Goal: Information Seeking & Learning: Learn about a topic

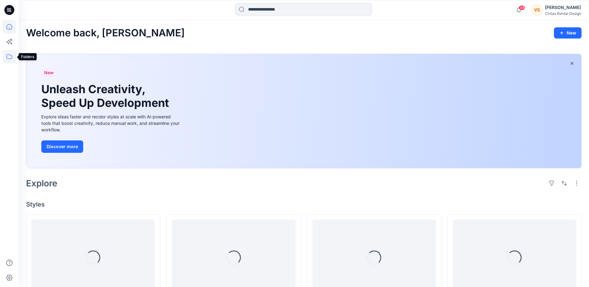
click at [9, 57] on icon at bounding box center [9, 57] width 14 height 14
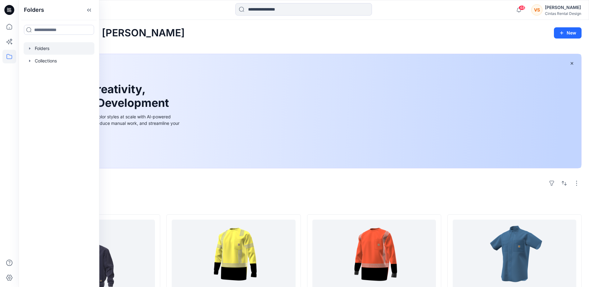
click at [43, 49] on div at bounding box center [59, 48] width 71 height 12
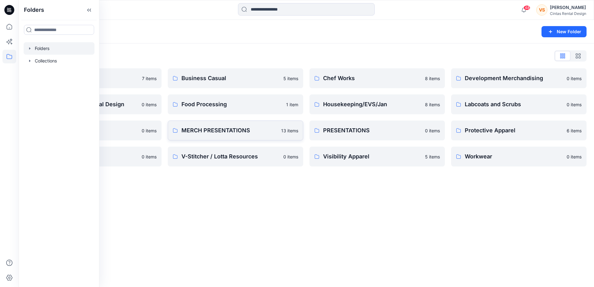
click at [234, 131] on p "MERCH PRESENTATIONS" at bounding box center [229, 130] width 96 height 9
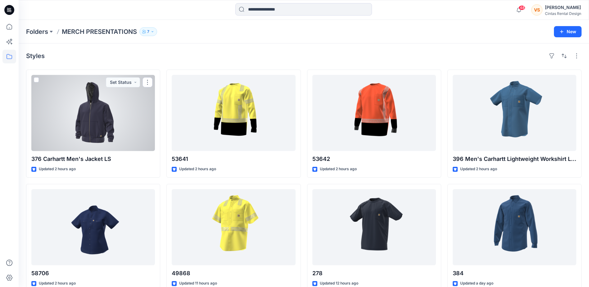
click at [103, 136] on div at bounding box center [93, 113] width 124 height 76
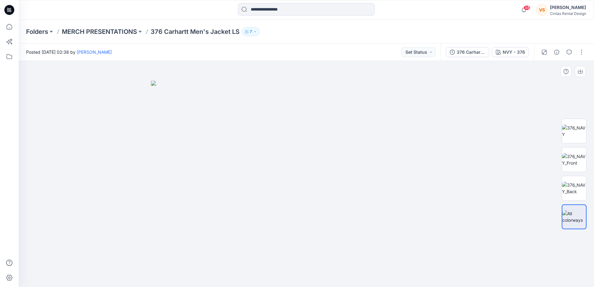
click at [315, 201] on img at bounding box center [306, 184] width 311 height 206
click at [572, 158] on img at bounding box center [574, 159] width 24 height 13
click at [578, 192] on img at bounding box center [574, 188] width 24 height 13
click at [571, 217] on img at bounding box center [574, 216] width 24 height 13
drag, startPoint x: 576, startPoint y: 189, endPoint x: 565, endPoint y: 184, distance: 12.8
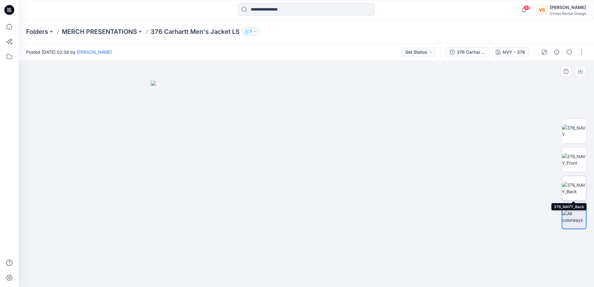
click at [576, 189] on img at bounding box center [574, 188] width 24 height 13
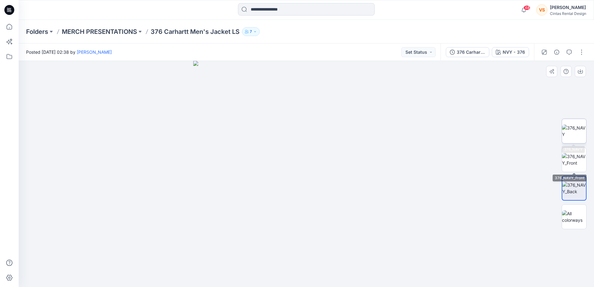
click at [573, 127] on img at bounding box center [574, 131] width 24 height 13
click at [101, 30] on p "MERCH PRESENTATIONS" at bounding box center [99, 31] width 75 height 9
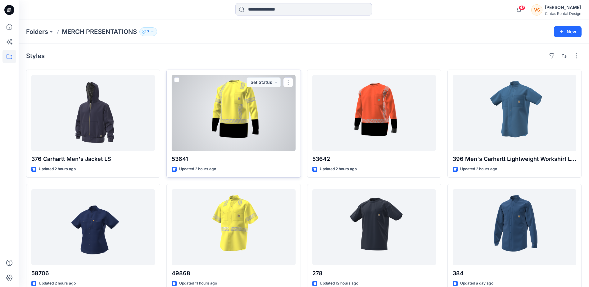
click at [248, 117] on div at bounding box center [234, 113] width 124 height 76
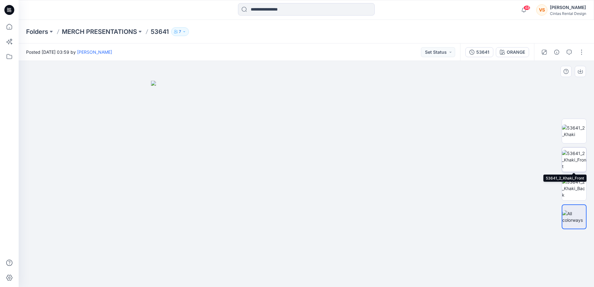
click at [573, 162] on img at bounding box center [574, 160] width 24 height 20
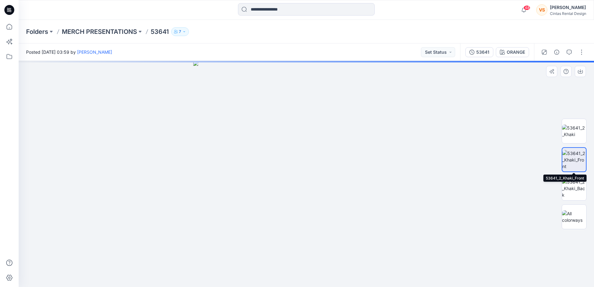
click at [575, 161] on img at bounding box center [574, 160] width 24 height 20
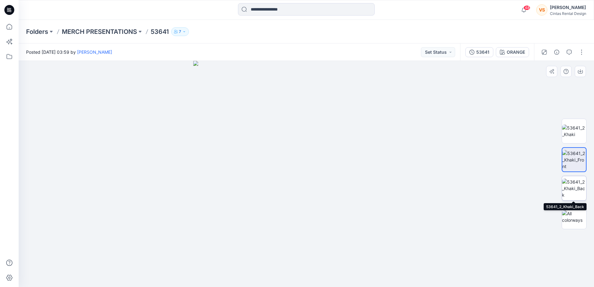
click at [578, 194] on img at bounding box center [574, 189] width 24 height 20
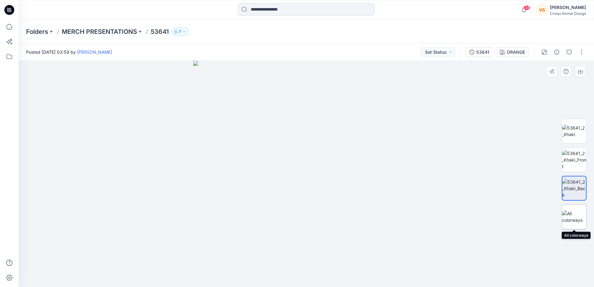
click at [575, 217] on img at bounding box center [574, 216] width 24 height 13
click at [134, 30] on p "MERCH PRESENTATIONS" at bounding box center [99, 31] width 75 height 9
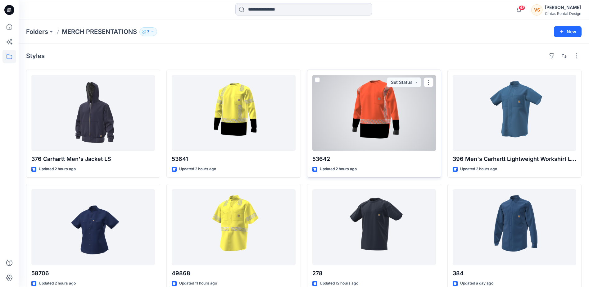
click at [377, 121] on div at bounding box center [375, 113] width 124 height 76
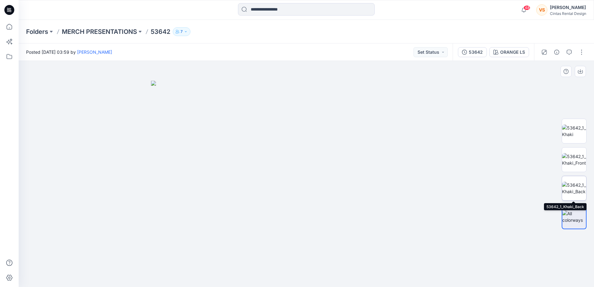
click at [573, 190] on img at bounding box center [574, 188] width 24 height 13
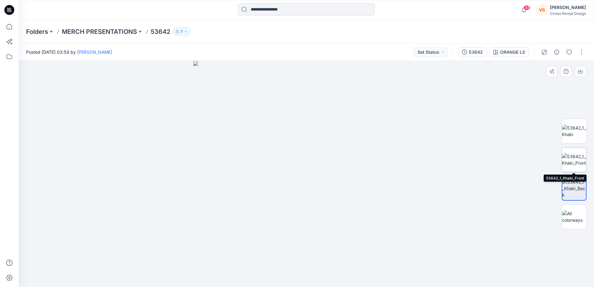
click at [573, 154] on img at bounding box center [574, 159] width 24 height 13
click at [126, 30] on p "MERCH PRESENTATIONS" at bounding box center [99, 31] width 75 height 9
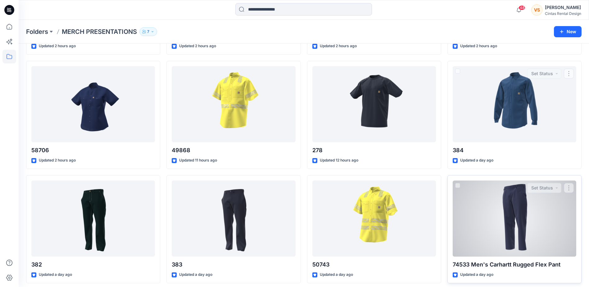
scroll to position [124, 0]
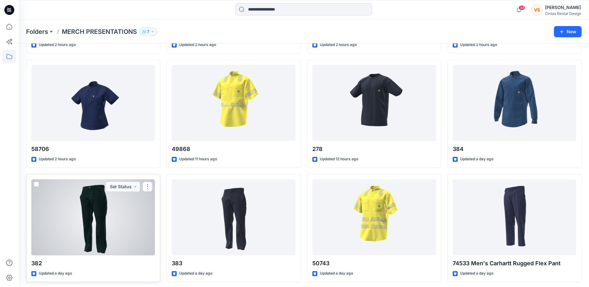
click at [119, 236] on div at bounding box center [93, 217] width 124 height 76
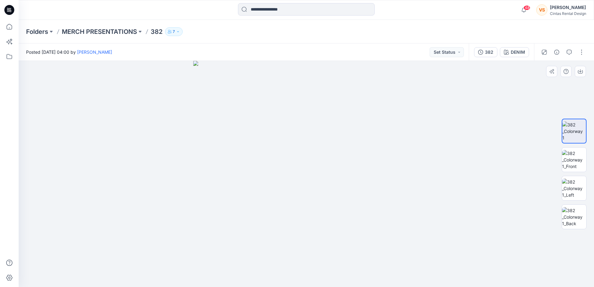
click at [305, 221] on img at bounding box center [306, 174] width 226 height 226
click at [577, 158] on img at bounding box center [574, 160] width 24 height 20
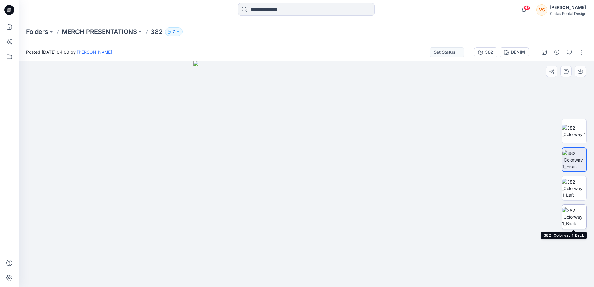
click at [574, 222] on img at bounding box center [574, 217] width 24 height 20
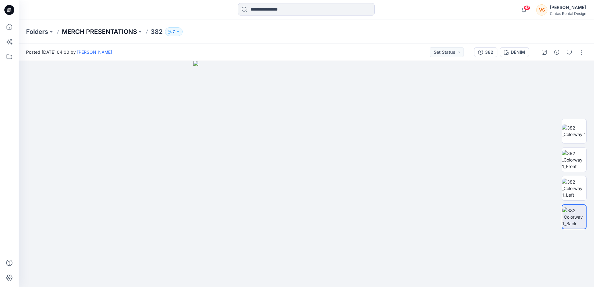
click at [116, 34] on p "MERCH PRESENTATIONS" at bounding box center [99, 31] width 75 height 9
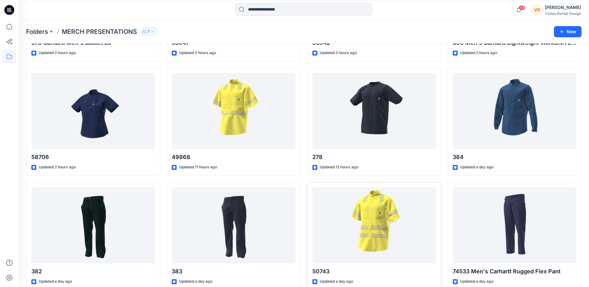
scroll to position [149, 0]
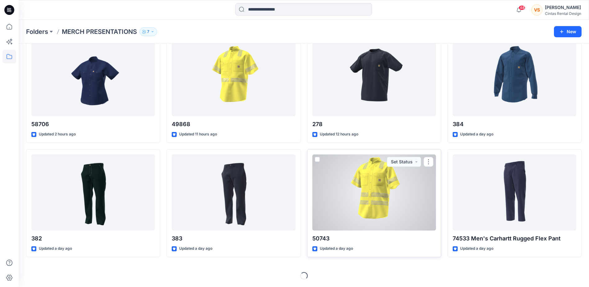
click at [373, 205] on div at bounding box center [375, 192] width 124 height 76
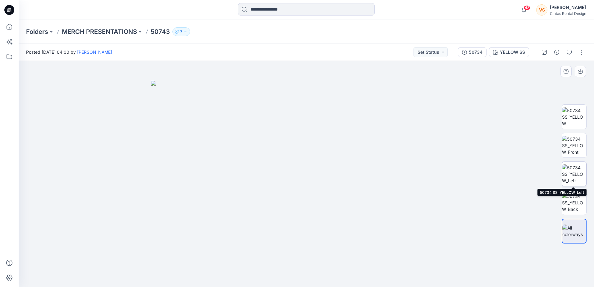
click at [577, 173] on img at bounding box center [574, 174] width 24 height 20
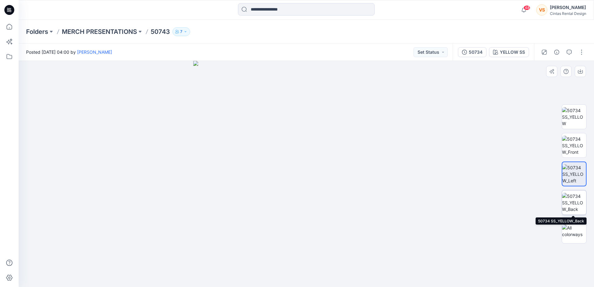
click at [575, 204] on img at bounding box center [574, 203] width 24 height 20
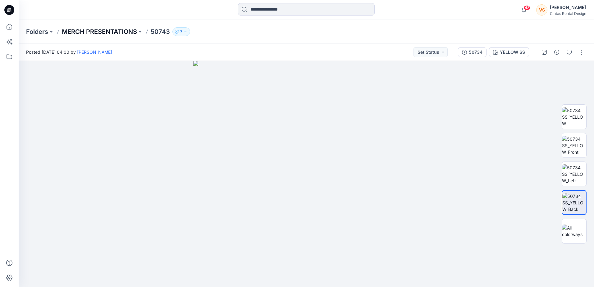
click at [107, 31] on p "MERCH PRESENTATIONS" at bounding box center [99, 31] width 75 height 9
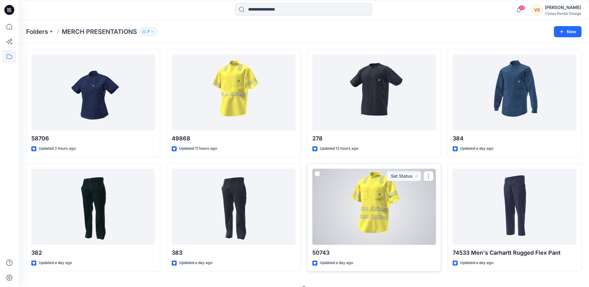
scroll to position [149, 0]
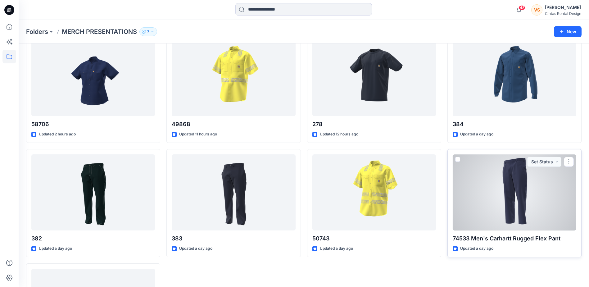
click at [512, 203] on div at bounding box center [515, 192] width 124 height 76
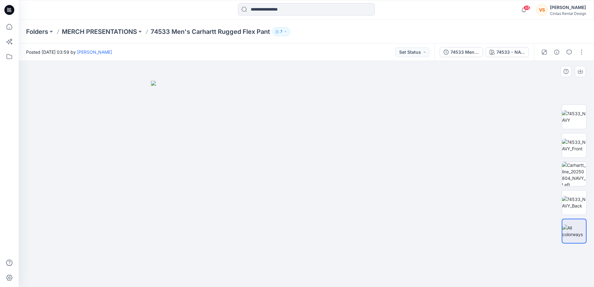
click at [332, 145] on img at bounding box center [306, 184] width 311 height 206
click at [574, 139] on img at bounding box center [574, 145] width 24 height 13
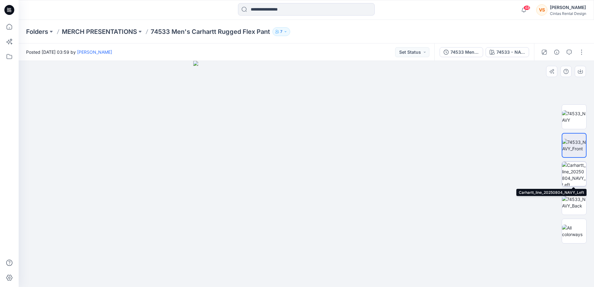
click at [574, 176] on img at bounding box center [574, 174] width 24 height 24
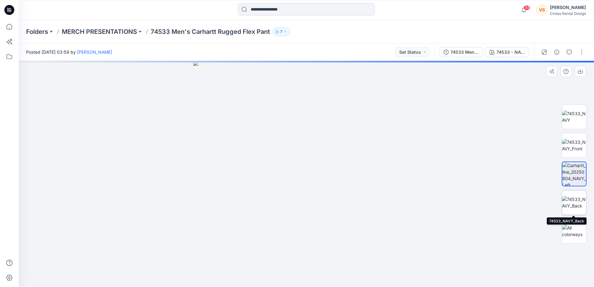
click at [574, 204] on img at bounding box center [574, 202] width 24 height 13
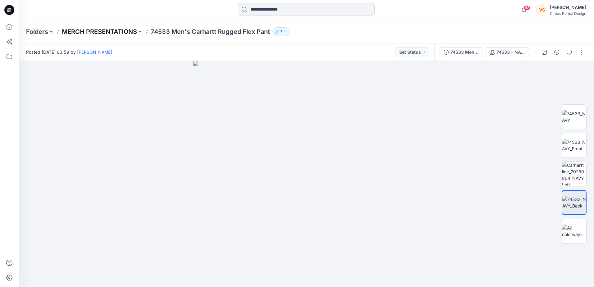
click at [84, 32] on p "MERCH PRESENTATIONS" at bounding box center [99, 31] width 75 height 9
